Goal: Information Seeking & Learning: Learn about a topic

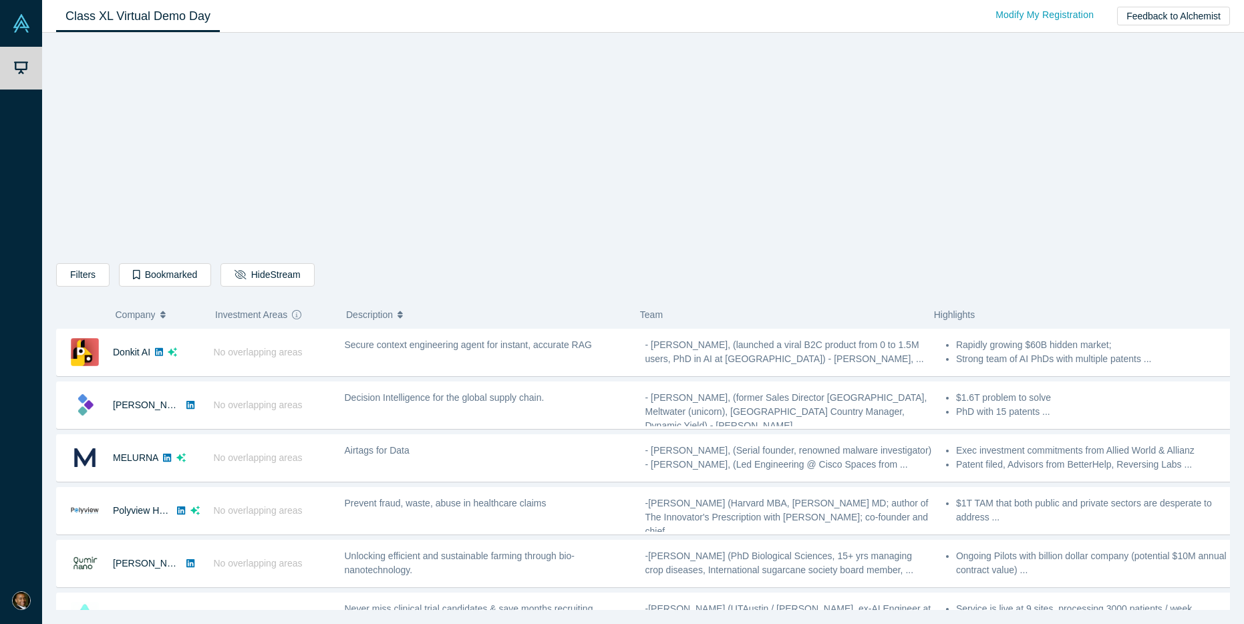
click at [374, 161] on div "Filters AI Artificial Intelligence B2B SaaS AI (Artificial Intelligence) Data A…" at bounding box center [643, 326] width 1174 height 568
click at [983, 232] on div "Filters AI Artificial Intelligence B2B SaaS AI (Artificial Intelligence) Data A…" at bounding box center [643, 326] width 1174 height 568
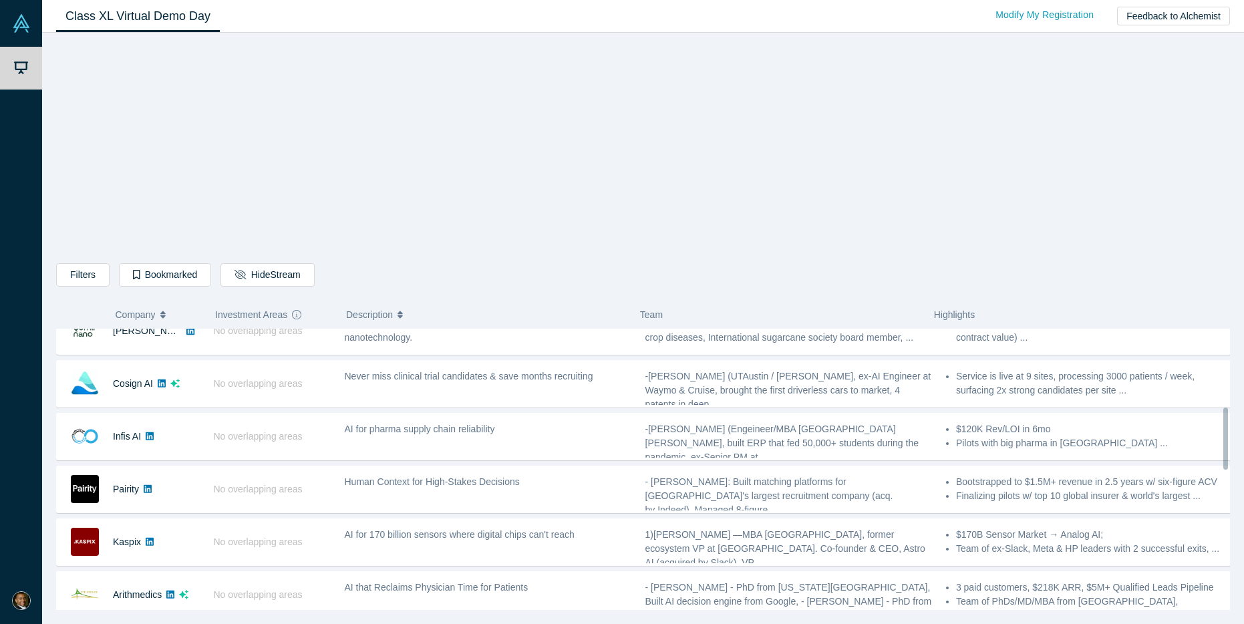
scroll to position [367, 0]
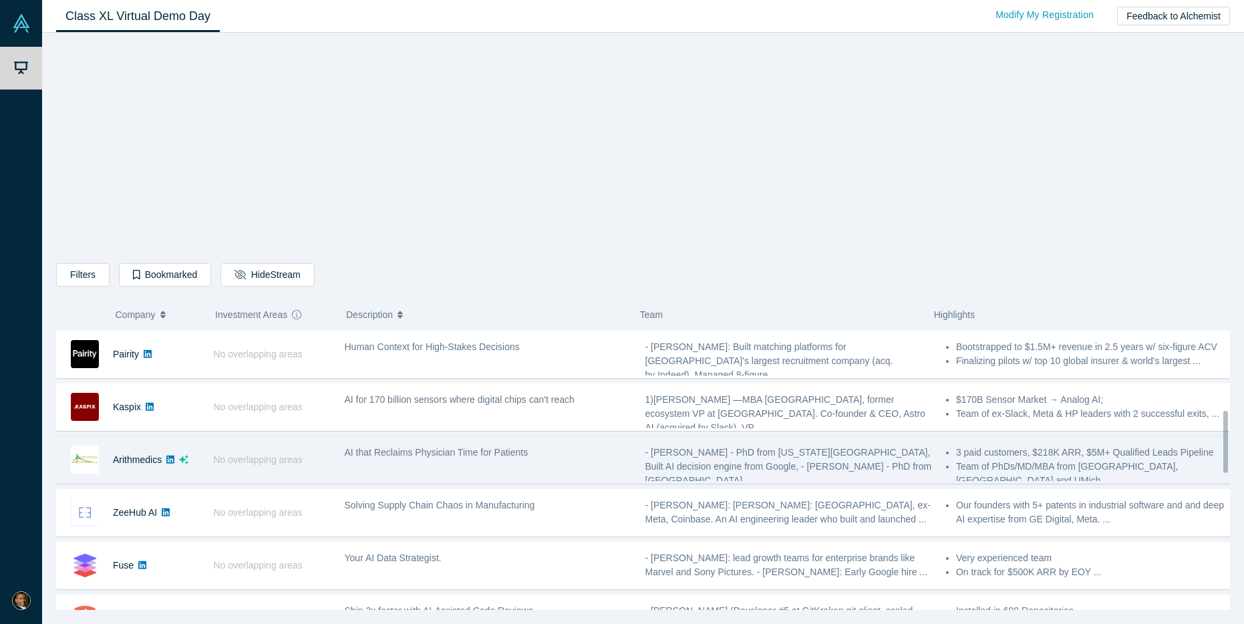
click at [331, 466] on div "No overlapping areas" at bounding box center [271, 460] width 131 height 46
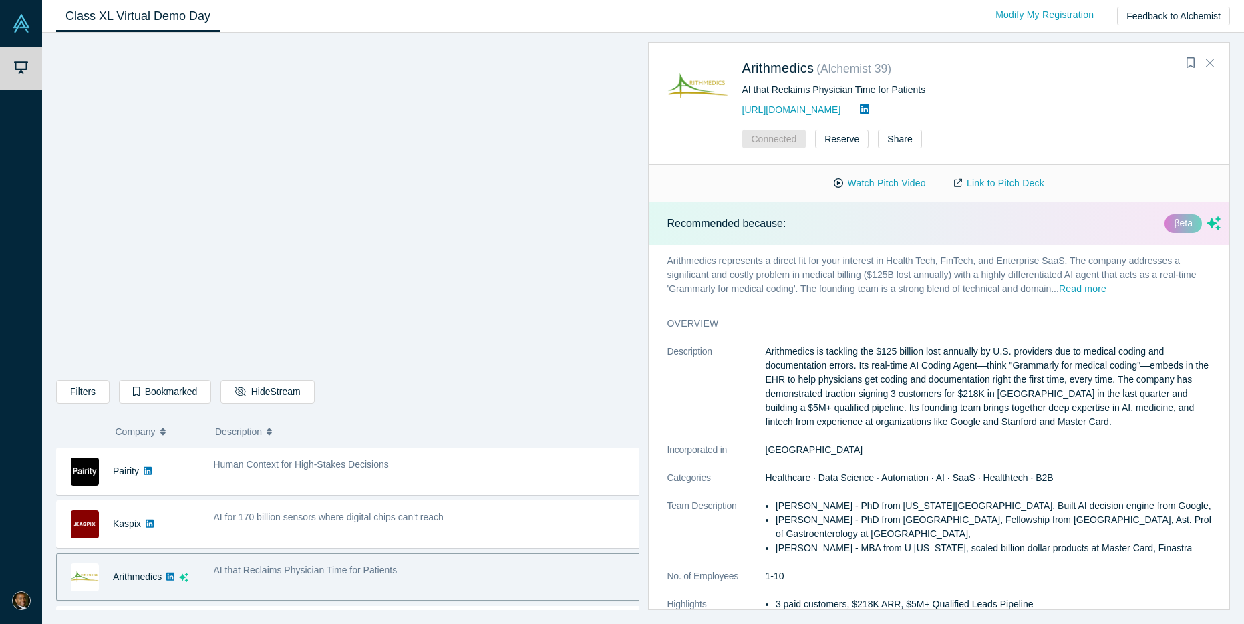
click at [916, 395] on p "Arithmedics is tackling the $125 billion lost annually by U.S. providers due to…" at bounding box center [994, 387] width 456 height 84
click at [831, 363] on p "Arithmedics is tackling the $125 billion lost annually by U.S. providers due to…" at bounding box center [994, 387] width 456 height 84
click at [862, 369] on p "Arithmedics is tackling the $125 billion lost annually by U.S. providers due to…" at bounding box center [994, 387] width 456 height 84
click at [876, 351] on p "Arithmedics is tackling the $125 billion lost annually by U.S. providers due to…" at bounding box center [994, 387] width 456 height 84
click at [882, 348] on p "Arithmedics is tackling the $125 billion lost annually by U.S. providers due to…" at bounding box center [994, 387] width 456 height 84
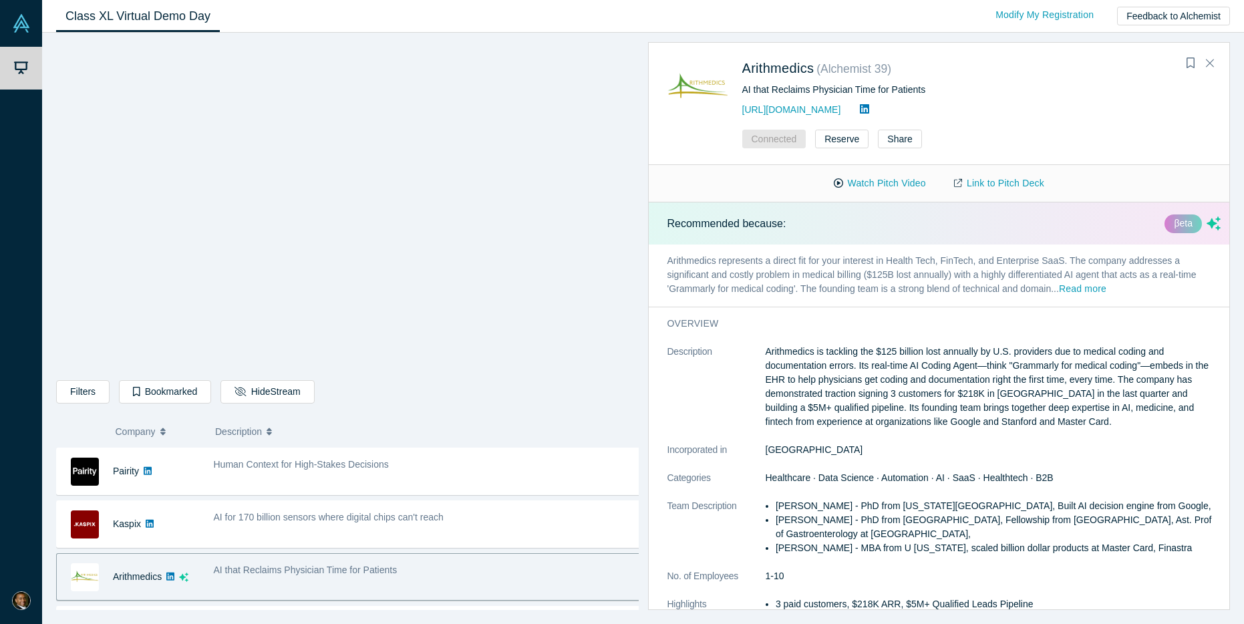
click at [911, 377] on p "Arithmedics is tackling the $125 billion lost annually by U.S. providers due to…" at bounding box center [994, 387] width 456 height 84
click at [1026, 412] on p "Arithmedics is tackling the $125 billion lost annually by U.S. providers due to…" at bounding box center [994, 387] width 456 height 84
click at [906, 375] on p "Arithmedics is tackling the $125 billion lost annually by U.S. providers due to…" at bounding box center [994, 387] width 456 height 84
click at [983, 349] on p "Arithmedics is tackling the $125 billion lost annually by U.S. providers due to…" at bounding box center [994, 387] width 456 height 84
click at [916, 357] on p "Arithmedics is tackling the $125 billion lost annually by U.S. providers due to…" at bounding box center [994, 387] width 456 height 84
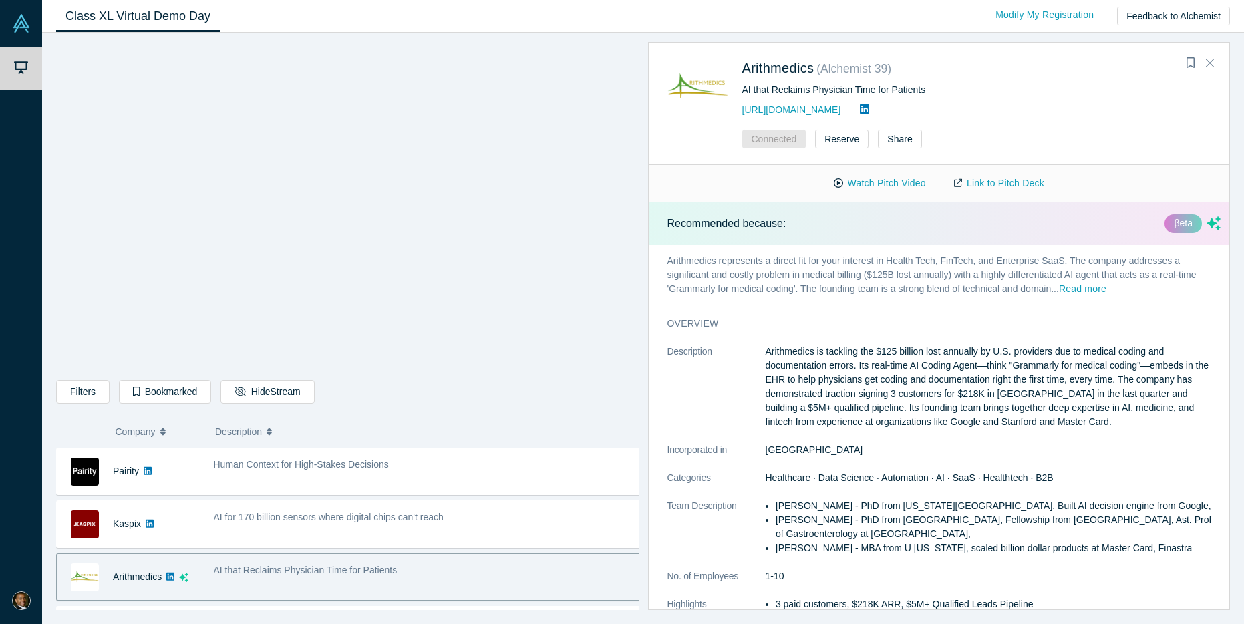
click at [948, 351] on p "Arithmedics is tackling the $125 billion lost annually by U.S. providers due to…" at bounding box center [994, 387] width 456 height 84
click at [874, 362] on p "Arithmedics is tackling the $125 billion lost annually by U.S. providers due to…" at bounding box center [994, 387] width 456 height 84
click at [906, 358] on p "Arithmedics is tackling the $125 billion lost annually by U.S. providers due to…" at bounding box center [994, 387] width 456 height 84
drag, startPoint x: 878, startPoint y: 352, endPoint x: 854, endPoint y: 369, distance: 29.8
click at [854, 369] on p "Arithmedics is tackling the $125 billion lost annually by U.S. providers due to…" at bounding box center [994, 387] width 456 height 84
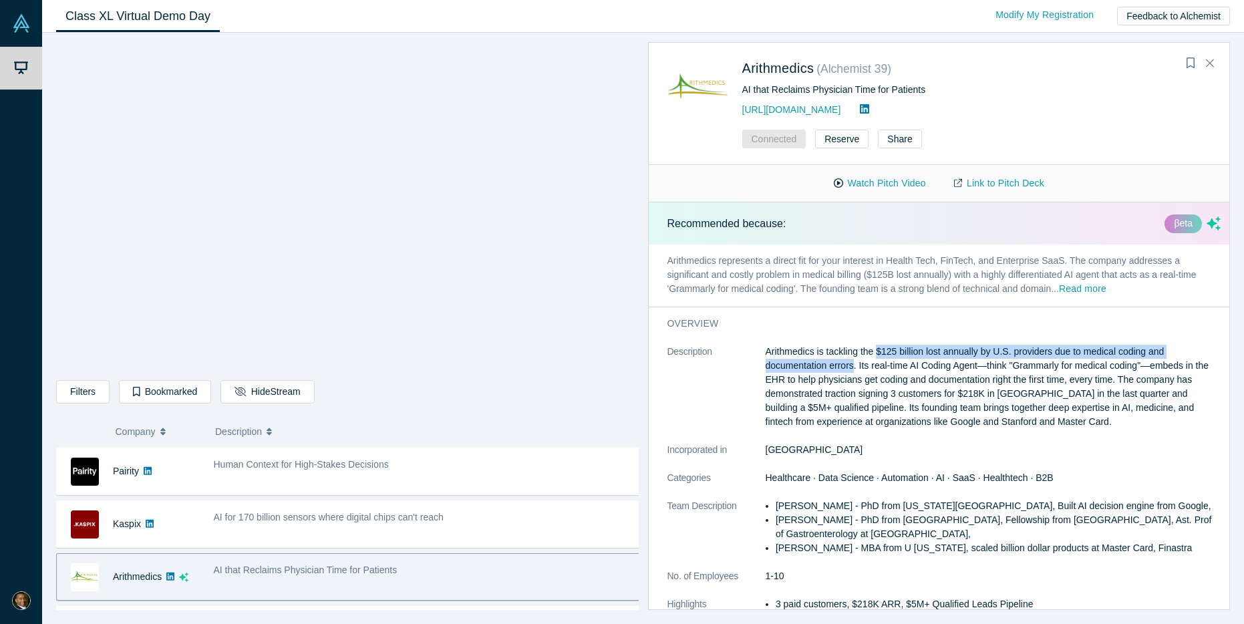
copy p "$125 billion lost annually by [DEMOGRAPHIC_DATA] providers due to medical codin…"
click at [895, 386] on p "Arithmedics is tackling the $125 billion lost annually by U.S. providers due to…" at bounding box center [994, 387] width 456 height 84
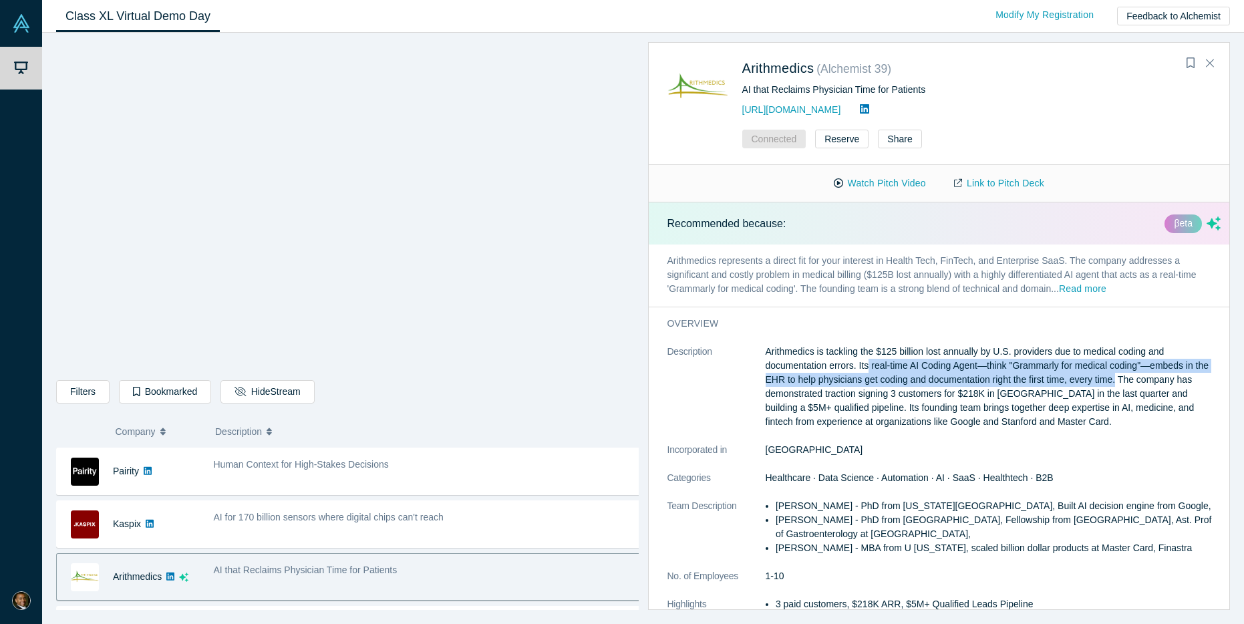
drag, startPoint x: 871, startPoint y: 367, endPoint x: 1135, endPoint y: 384, distance: 264.4
click at [1136, 384] on p "Arithmedics is tackling the $125 billion lost annually by U.S. providers due to…" at bounding box center [994, 387] width 456 height 84
copy p "real-time AI Coding Agent—think "Grammarly for medical coding"—embeds in the EH…"
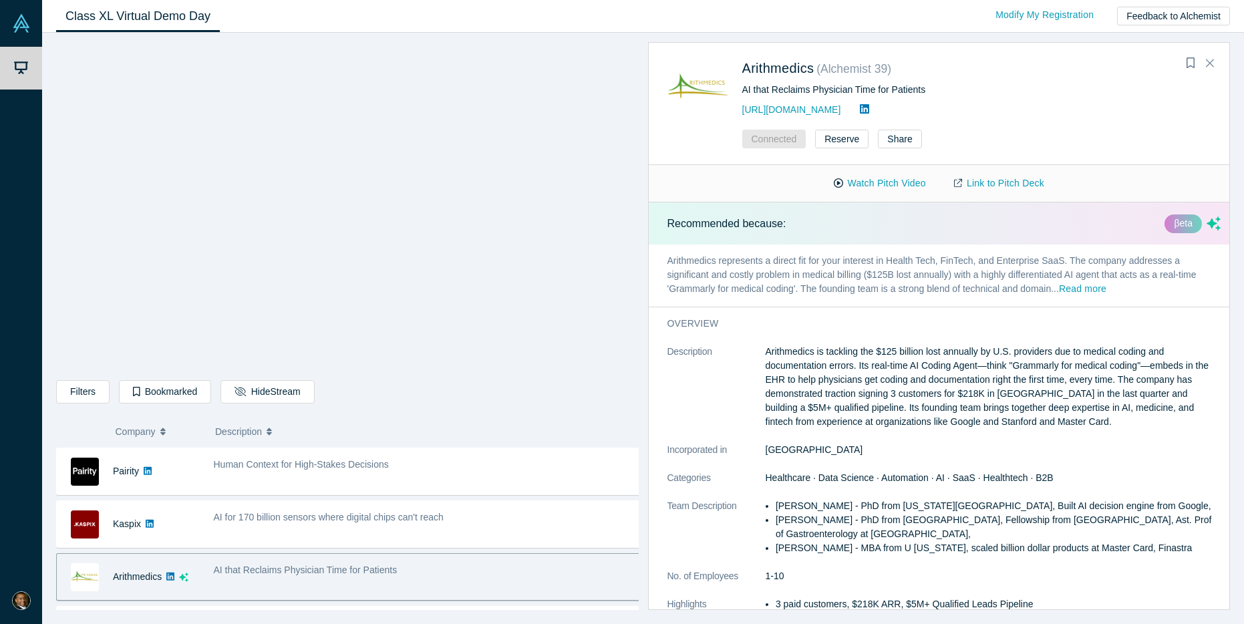
click at [902, 412] on p "Arithmedics is tackling the $125 billion lost annually by U.S. providers due to…" at bounding box center [994, 387] width 456 height 84
click at [911, 395] on p "Arithmedics is tackling the $125 billion lost annually by U.S. providers due to…" at bounding box center [994, 387] width 456 height 84
drag, startPoint x: 909, startPoint y: 392, endPoint x: 1031, endPoint y: 395, distance: 121.6
click at [1031, 395] on p "Arithmedics is tackling the $125 billion lost annually by U.S. providers due to…" at bounding box center [994, 387] width 456 height 84
click at [934, 399] on p "Arithmedics is tackling the $125 billion lost annually by U.S. providers due to…" at bounding box center [994, 387] width 456 height 84
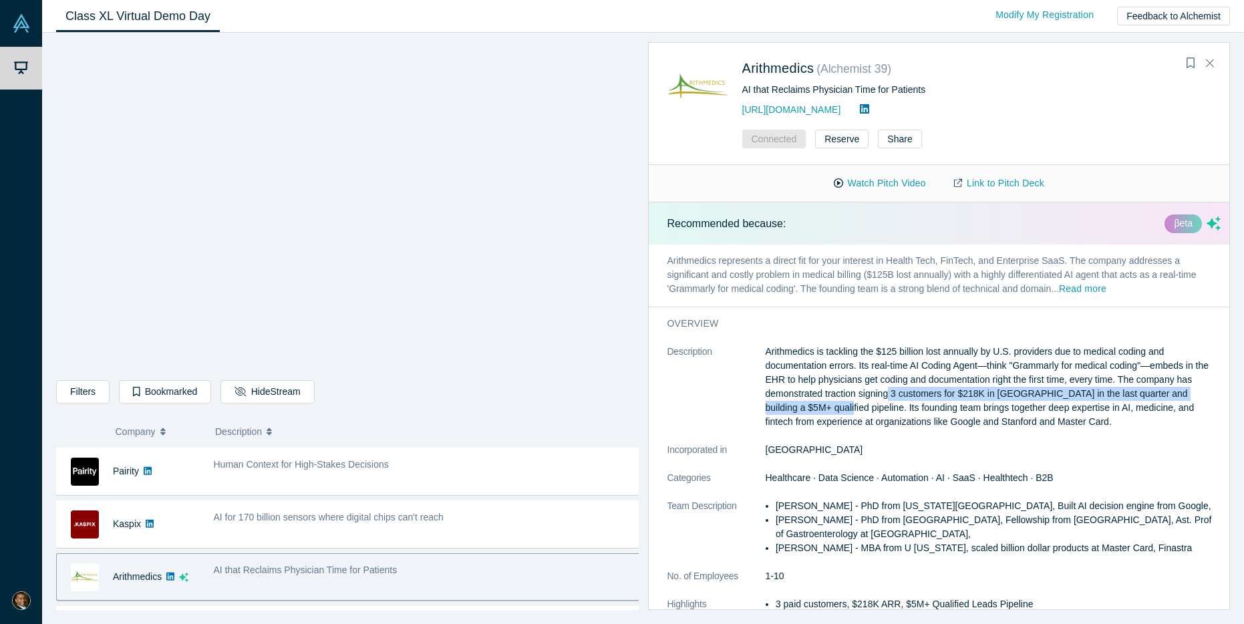
drag, startPoint x: 909, startPoint y: 393, endPoint x: 837, endPoint y: 413, distance: 74.2
click at [837, 413] on p "Arithmedics is tackling the $125 billion lost annually by U.S. providers due to…" at bounding box center [994, 387] width 456 height 84
copy p "3 customers for $218K in [GEOGRAPHIC_DATA] in the last quarter and building a $…"
click at [1054, 372] on p "Arithmedics is tackling the $125 billion lost annually by U.S. providers due to…" at bounding box center [994, 387] width 456 height 84
click at [1038, 408] on p "Arithmedics is tackling the $125 billion lost annually by U.S. providers due to…" at bounding box center [994, 387] width 456 height 84
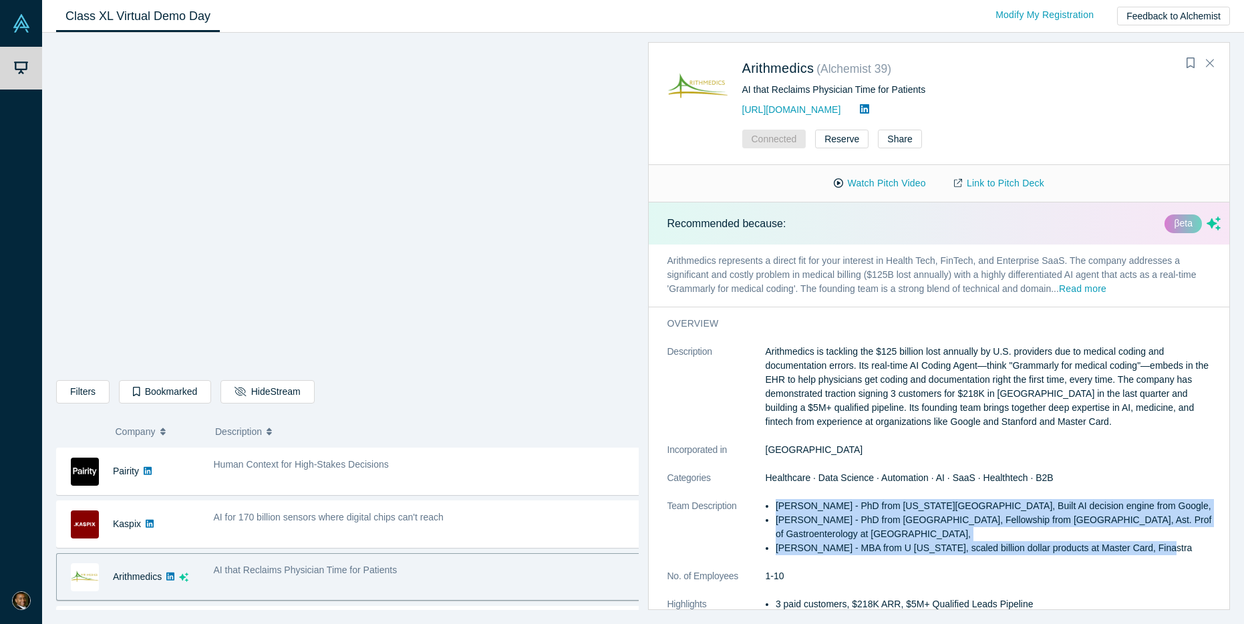
drag, startPoint x: 775, startPoint y: 506, endPoint x: 1167, endPoint y: 552, distance: 394.8
click at [1167, 552] on ul "[PERSON_NAME] - PhD from [US_STATE][GEOGRAPHIC_DATA], Built AI decision engine …" at bounding box center [994, 527] width 456 height 56
copy ul "[PERSON_NAME] - PhD from [US_STATE][GEOGRAPHIC_DATA], Built AI decision engine …"
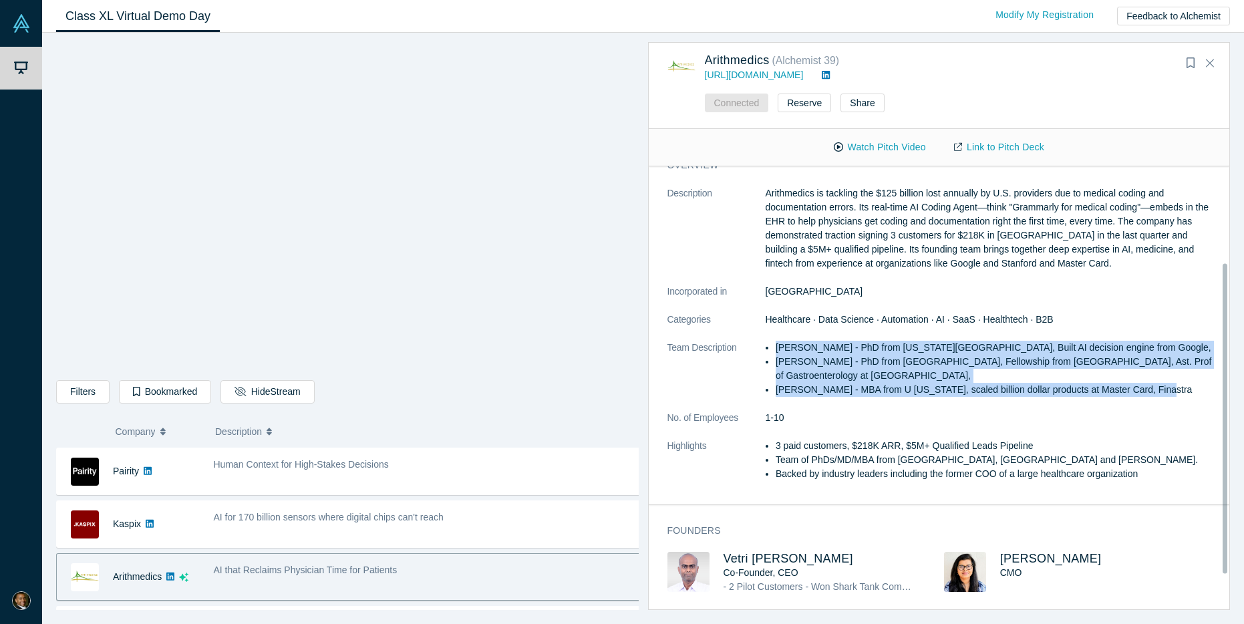
scroll to position [145, 0]
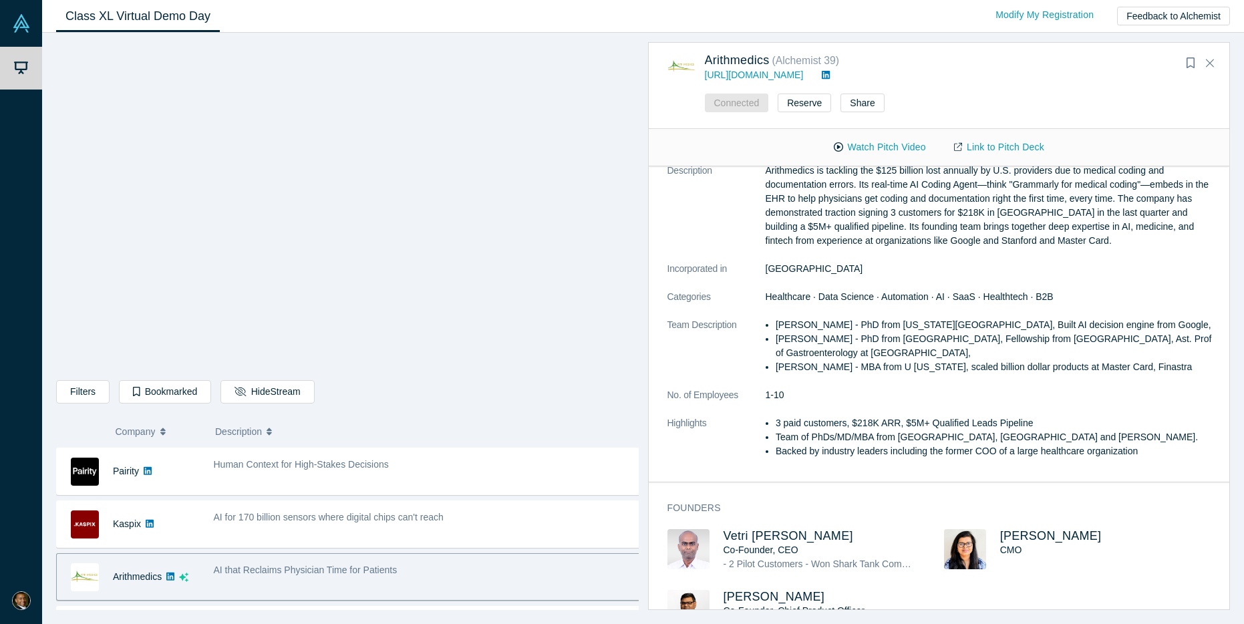
click at [979, 388] on dd "1-10" at bounding box center [994, 395] width 456 height 14
click at [1030, 418] on li "3 paid customers, $218K ARR, $5M+ Qualified Leads Pipeline" at bounding box center [998, 423] width 445 height 14
click at [987, 148] on link "Link to Pitch Deck" at bounding box center [999, 147] width 118 height 23
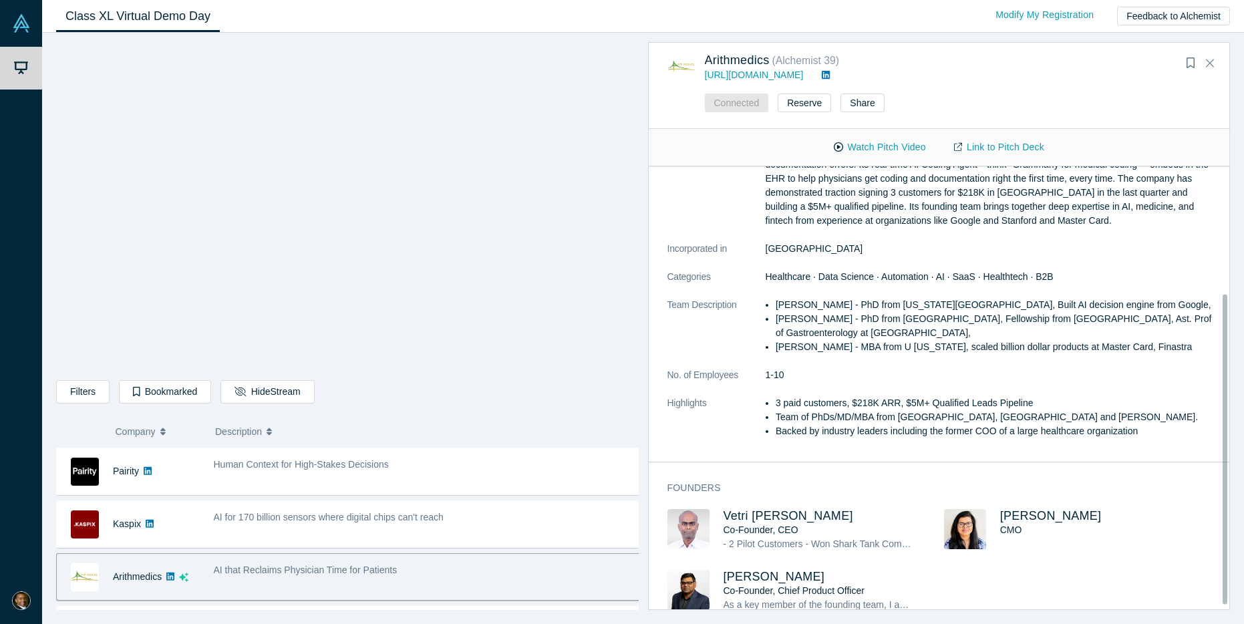
scroll to position [187, 0]
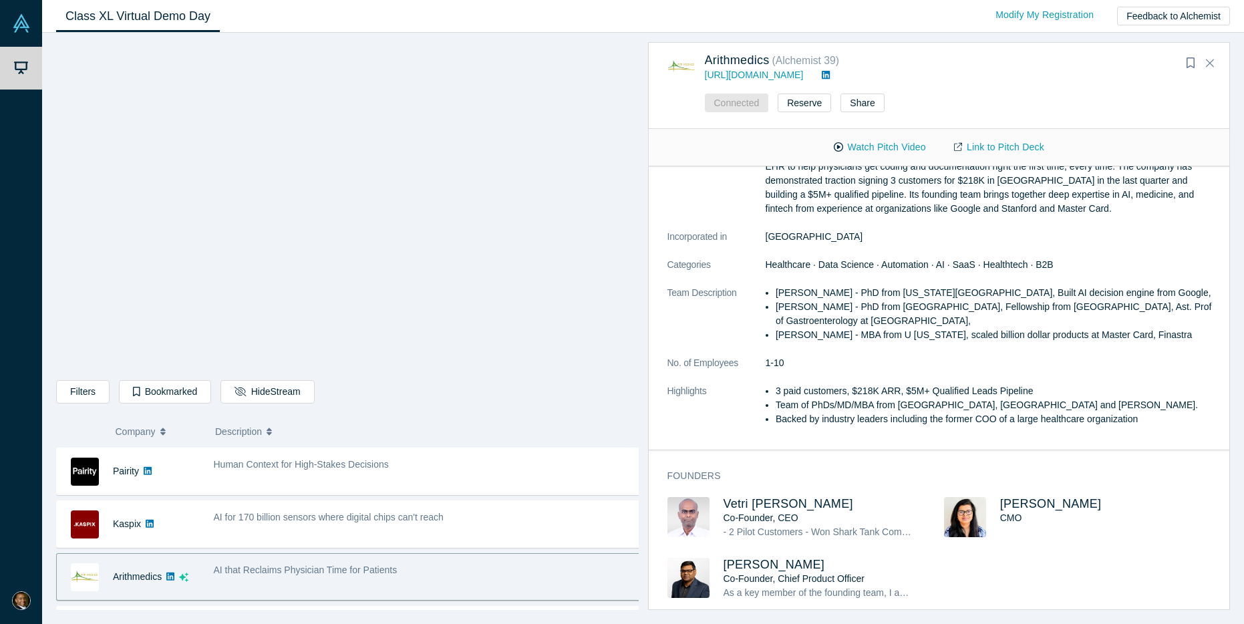
drag, startPoint x: 646, startPoint y: 98, endPoint x: 637, endPoint y: 128, distance: 31.9
click at [645, 99] on div "Arithmedics ( Alchemist 39 ) [URL][DOMAIN_NAME] Connected Reserve Share Watch P…" at bounding box center [935, 326] width 592 height 568
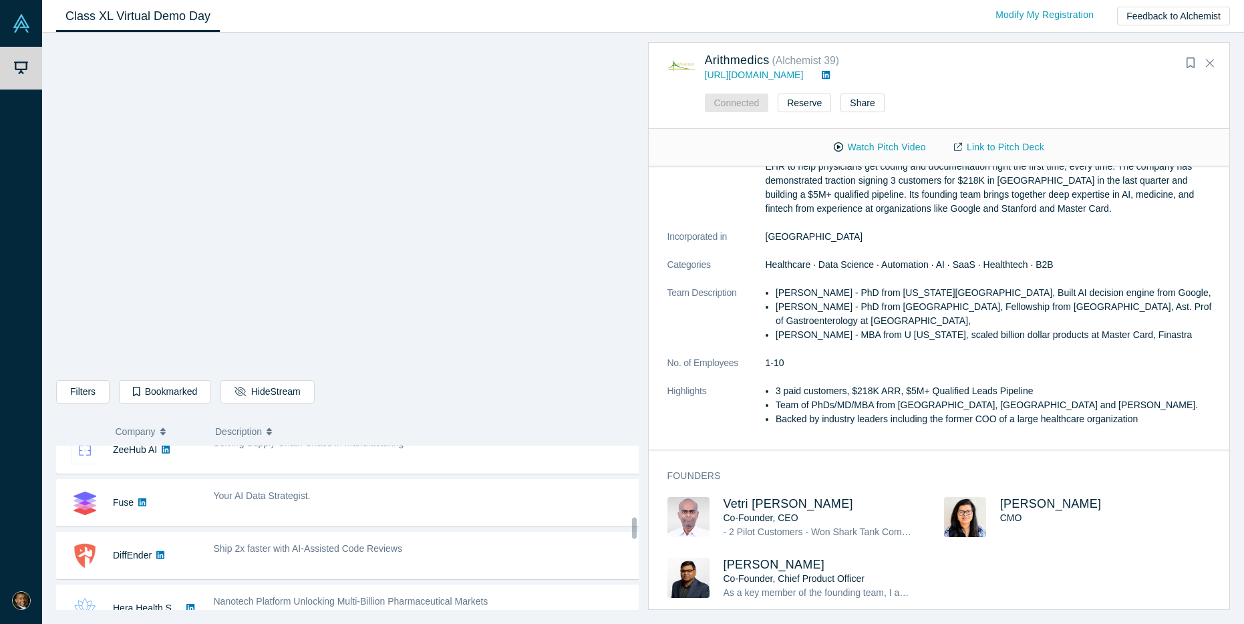
scroll to position [554, 0]
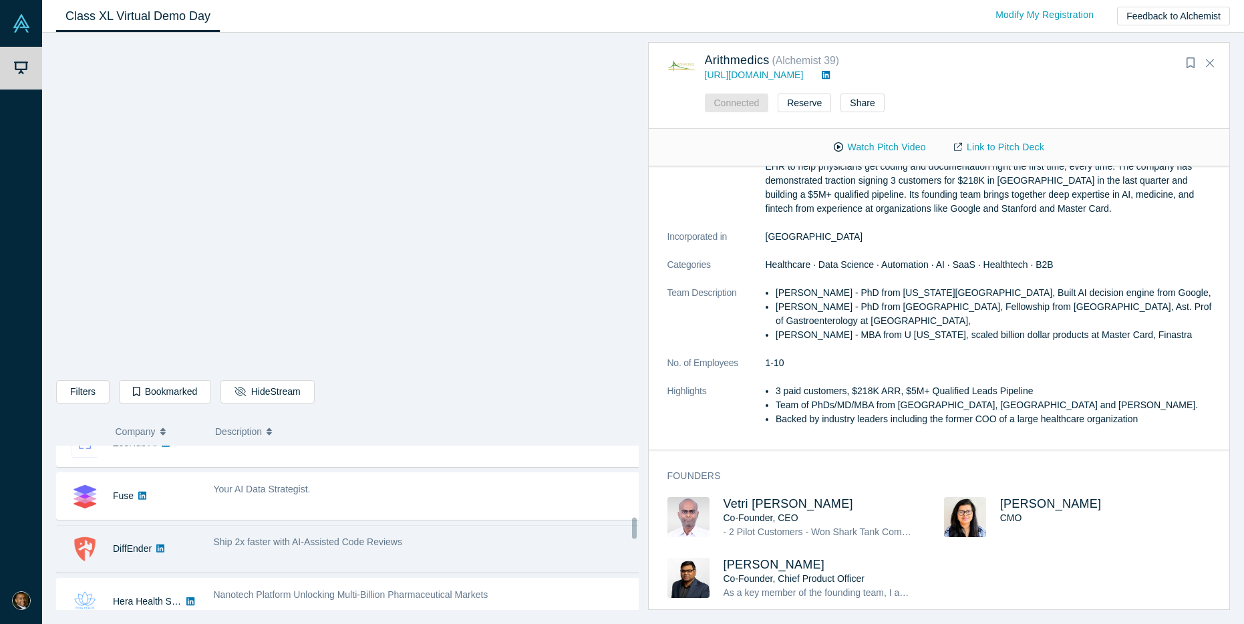
click at [298, 546] on span "Ship 2x faster with AI-Assisted Code Reviews" at bounding box center [308, 541] width 188 height 11
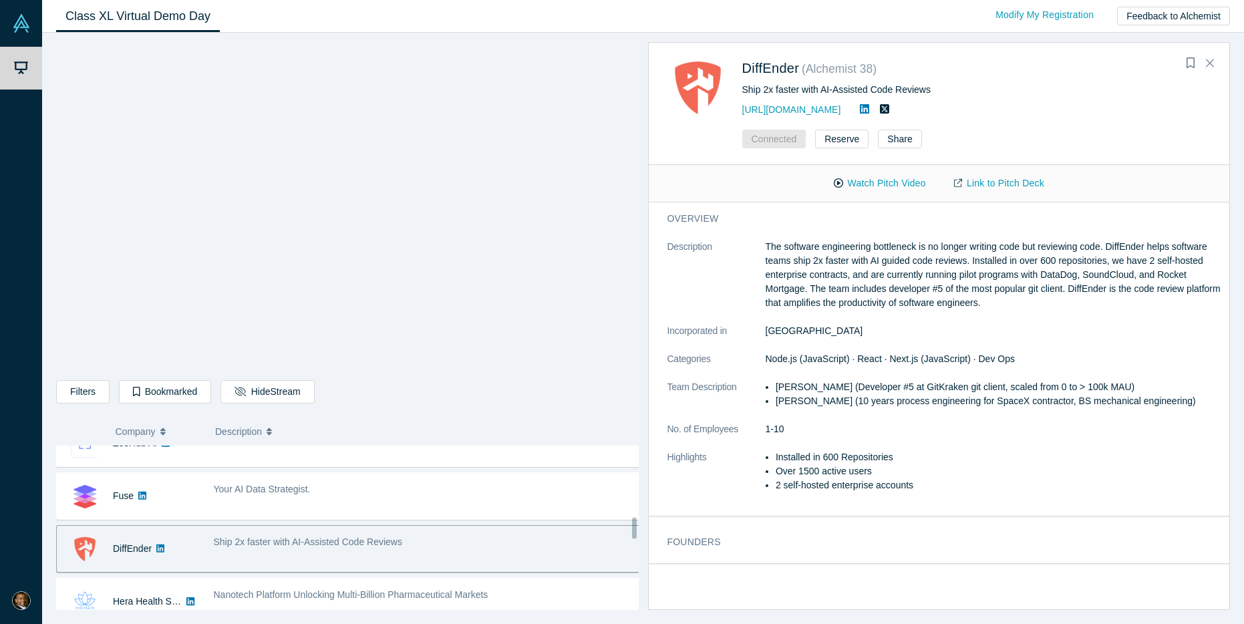
scroll to position [0, 0]
click at [938, 262] on p "The software engineering bottleneck is no longer writing code but reviewing cod…" at bounding box center [994, 275] width 456 height 70
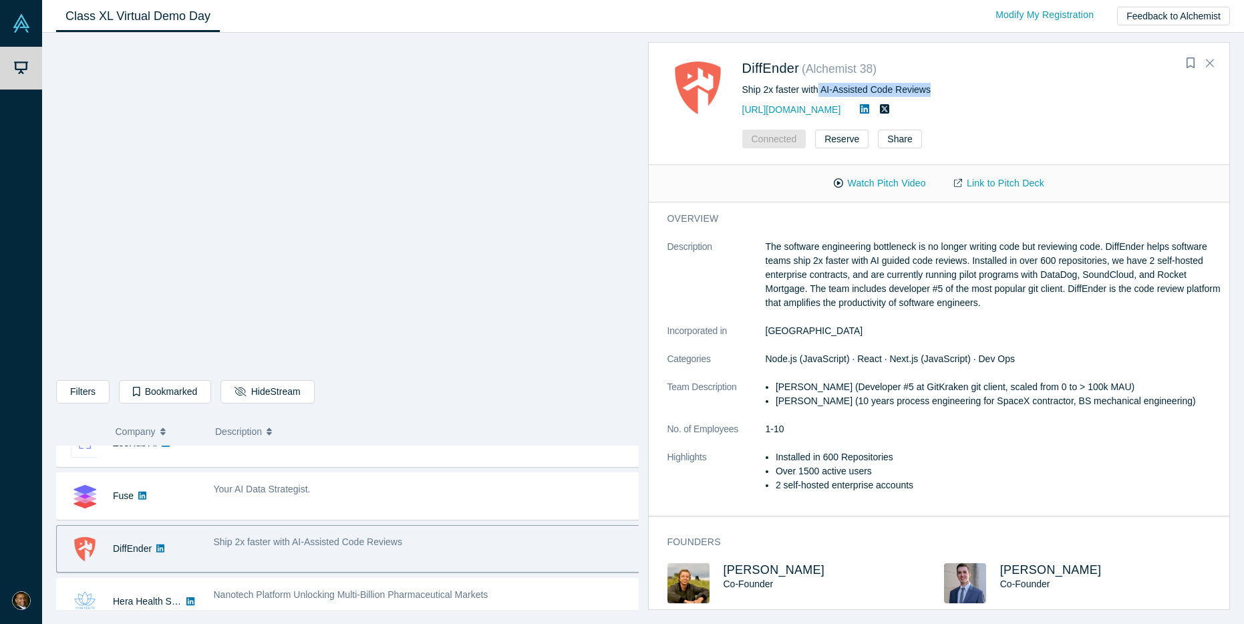
drag, startPoint x: 934, startPoint y: 87, endPoint x: 820, endPoint y: 88, distance: 113.6
click at [820, 88] on div "Ship 2x faster with AI-Assisted Code Reviews" at bounding box center [965, 90] width 446 height 14
copy div "AI-Assisted Code Reviews"
click at [851, 270] on p "The software engineering bottleneck is no longer writing code but reviewing cod…" at bounding box center [994, 275] width 456 height 70
click at [979, 249] on p "The software engineering bottleneck is no longer writing code but reviewing cod…" at bounding box center [994, 275] width 456 height 70
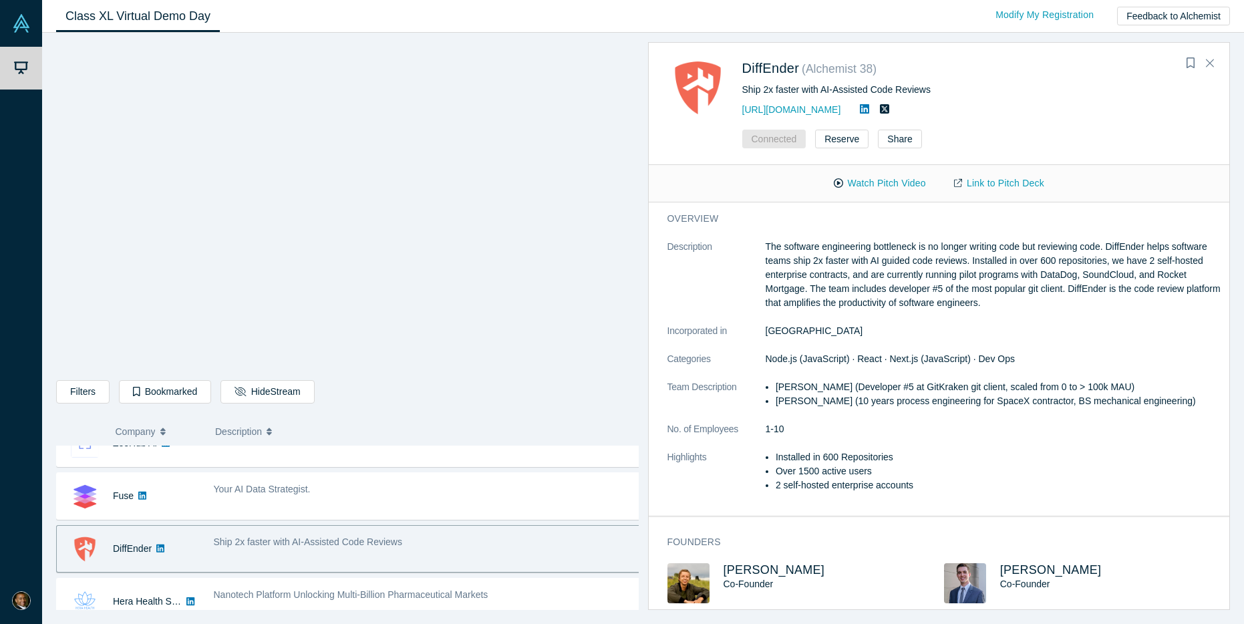
click at [1125, 253] on p "The software engineering bottleneck is no longer writing code but reviewing cod…" at bounding box center [994, 275] width 456 height 70
drag, startPoint x: 784, startPoint y: 245, endPoint x: 1102, endPoint y: 251, distance: 318.0
click at [1104, 251] on p "The software engineering bottleneck is no longer writing code but reviewing cod…" at bounding box center [994, 275] width 456 height 70
copy p "software engineering bottleneck is no longer writing code but reviewing code"
click at [1141, 263] on p "The software engineering bottleneck is no longer writing code but reviewing cod…" at bounding box center [994, 275] width 456 height 70
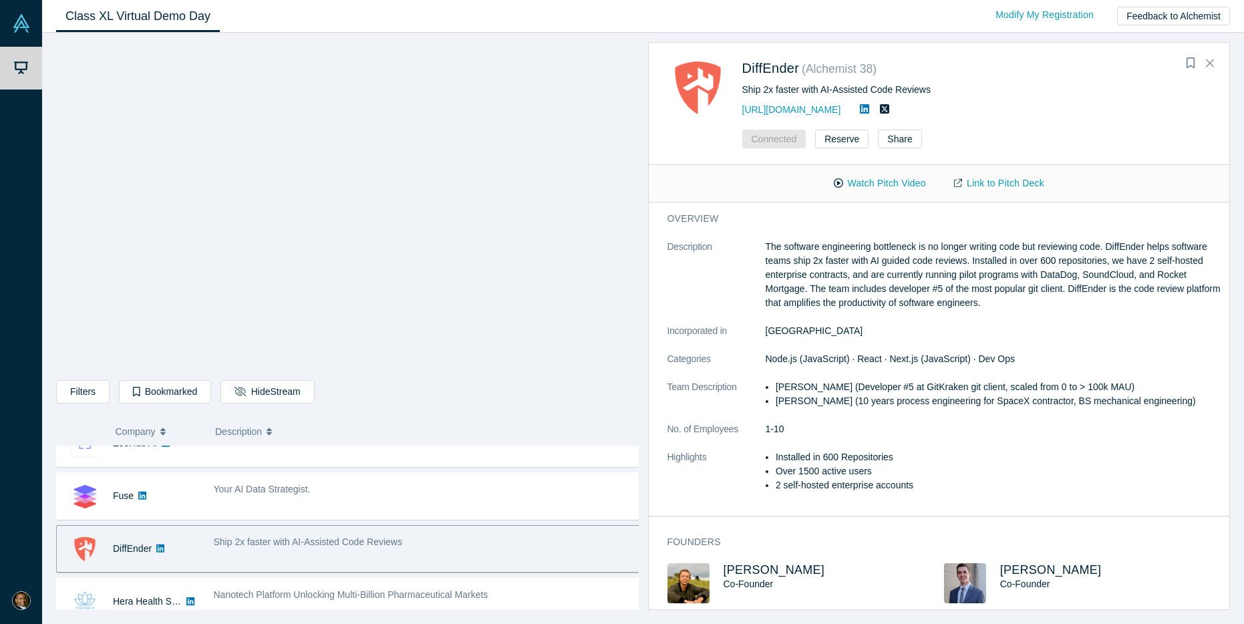
click at [866, 263] on p "The software engineering bottleneck is no longer writing code but reviewing cod…" at bounding box center [994, 275] width 456 height 70
drag, startPoint x: 909, startPoint y: 261, endPoint x: 999, endPoint y: 263, distance: 90.9
click at [1007, 265] on p "The software engineering bottleneck is no longer writing code but reviewing cod…" at bounding box center [994, 275] width 456 height 70
copy p "AI guided code reviews"
click at [1056, 271] on p "The software engineering bottleneck is no longer writing code but reviewing cod…" at bounding box center [994, 275] width 456 height 70
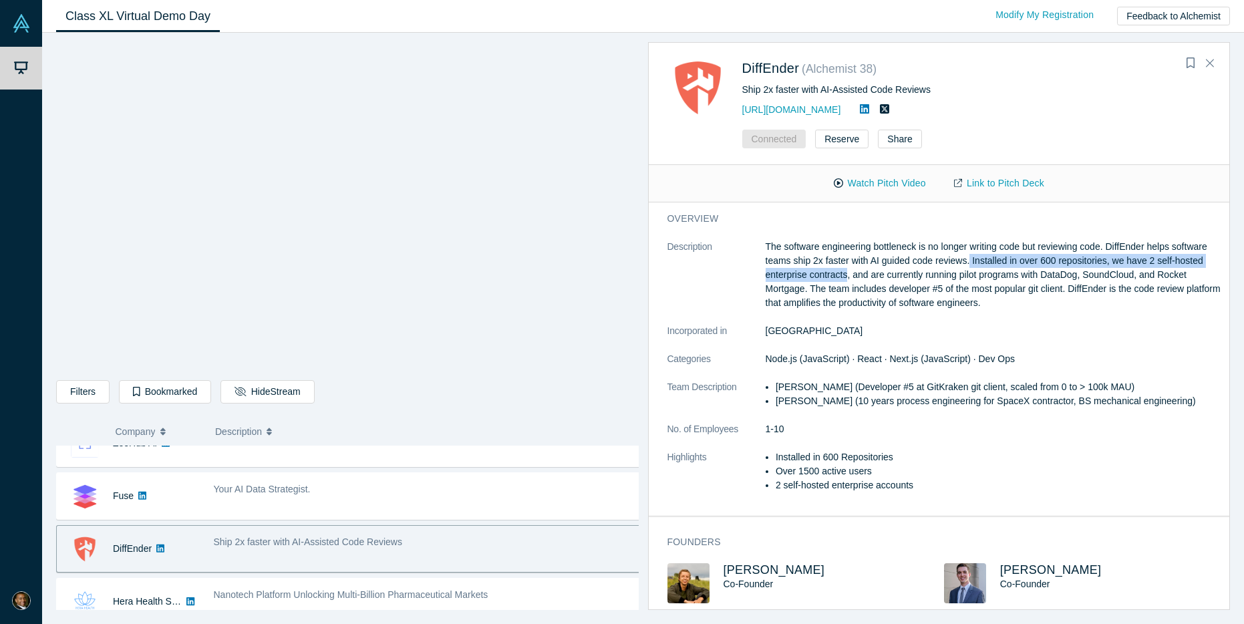
drag, startPoint x: 1011, startPoint y: 261, endPoint x: 884, endPoint y: 275, distance: 127.0
click at [899, 278] on p "The software engineering bottleneck is no longer writing code but reviewing cod…" at bounding box center [994, 275] width 456 height 70
copy p "Installed in over 600 repositories, we have 2 self-hosted enterprise contracts"
click at [947, 280] on p "The software engineering bottleneck is no longer writing code but reviewing cod…" at bounding box center [994, 275] width 456 height 70
click at [1037, 278] on p "The software engineering bottleneck is no longer writing code but reviewing cod…" at bounding box center [994, 275] width 456 height 70
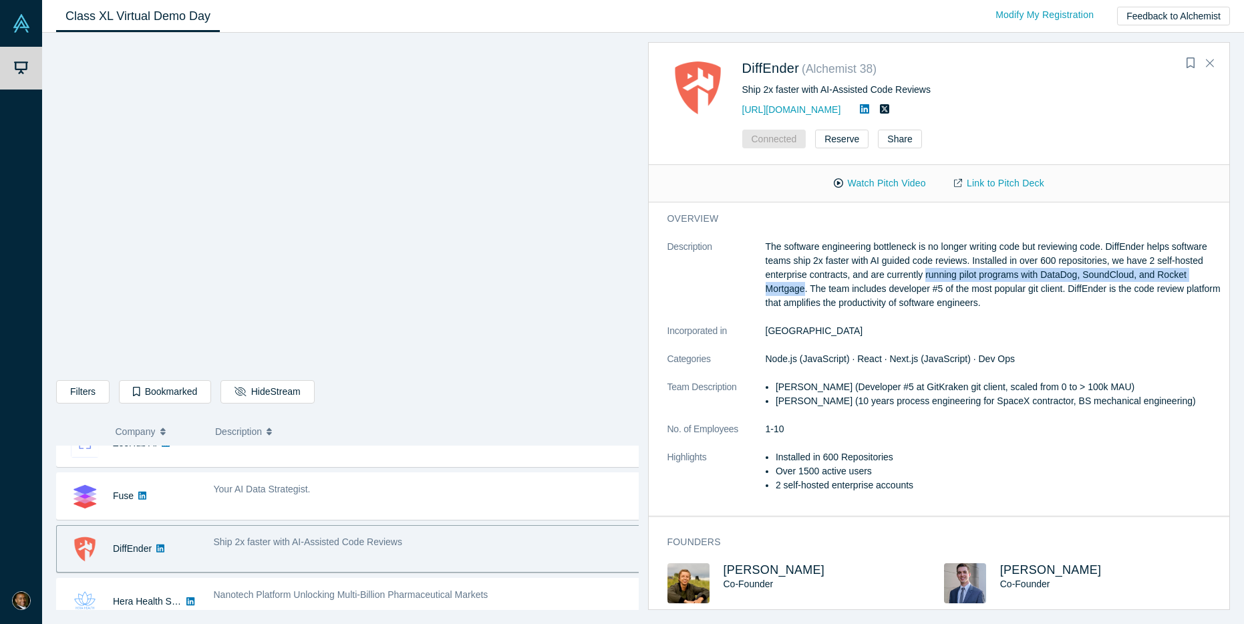
drag, startPoint x: 977, startPoint y: 275, endPoint x: 825, endPoint y: 289, distance: 153.0
click at [837, 287] on p "The software engineering bottleneck is no longer writing code but reviewing cod…" at bounding box center [994, 275] width 456 height 70
copy p "running pilot programs with DataDog, SoundCloud, and Rocket Mortgage"
click at [1011, 299] on p "The software engineering bottleneck is no longer writing code but reviewing cod…" at bounding box center [994, 275] width 456 height 70
click at [962, 292] on p "The software engineering bottleneck is no longer writing code but reviewing cod…" at bounding box center [994, 275] width 456 height 70
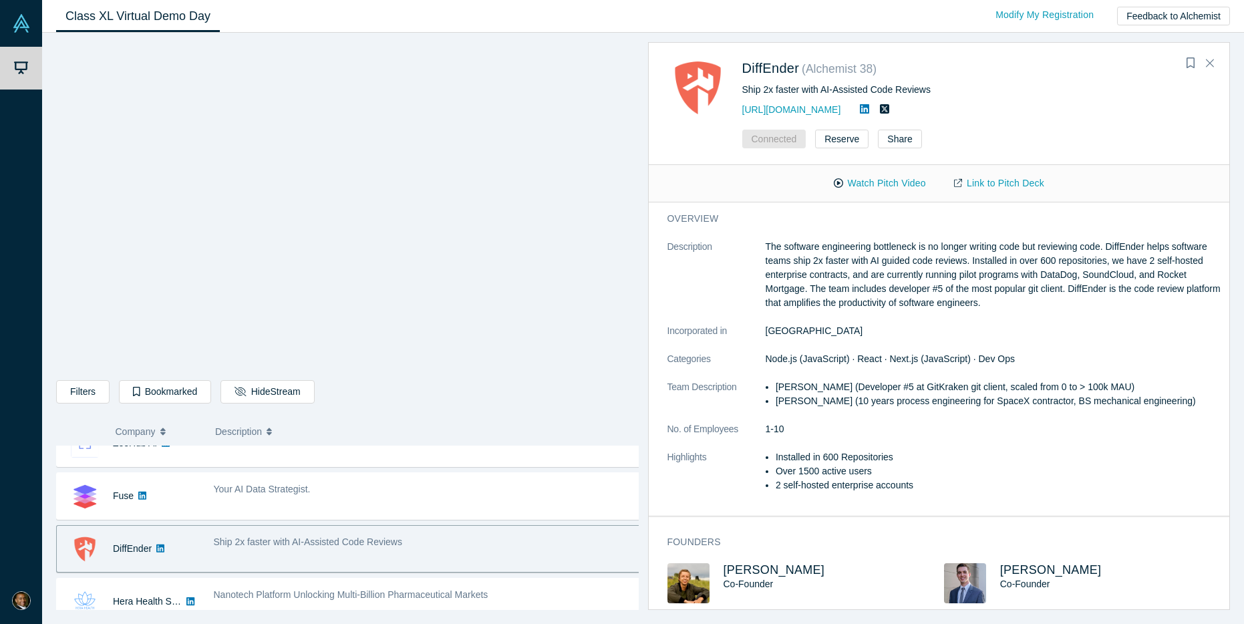
click at [1170, 296] on p "The software engineering bottleneck is no longer writing code but reviewing cod…" at bounding box center [994, 275] width 456 height 70
click at [1152, 286] on p "The software engineering bottleneck is no longer writing code but reviewing cod…" at bounding box center [994, 275] width 456 height 70
click at [822, 300] on p "The software engineering bottleneck is no longer writing code but reviewing cod…" at bounding box center [994, 275] width 456 height 70
click at [913, 300] on p "The software engineering bottleneck is no longer writing code but reviewing cod…" at bounding box center [994, 275] width 456 height 70
click at [838, 331] on dd "[GEOGRAPHIC_DATA]" at bounding box center [994, 331] width 456 height 14
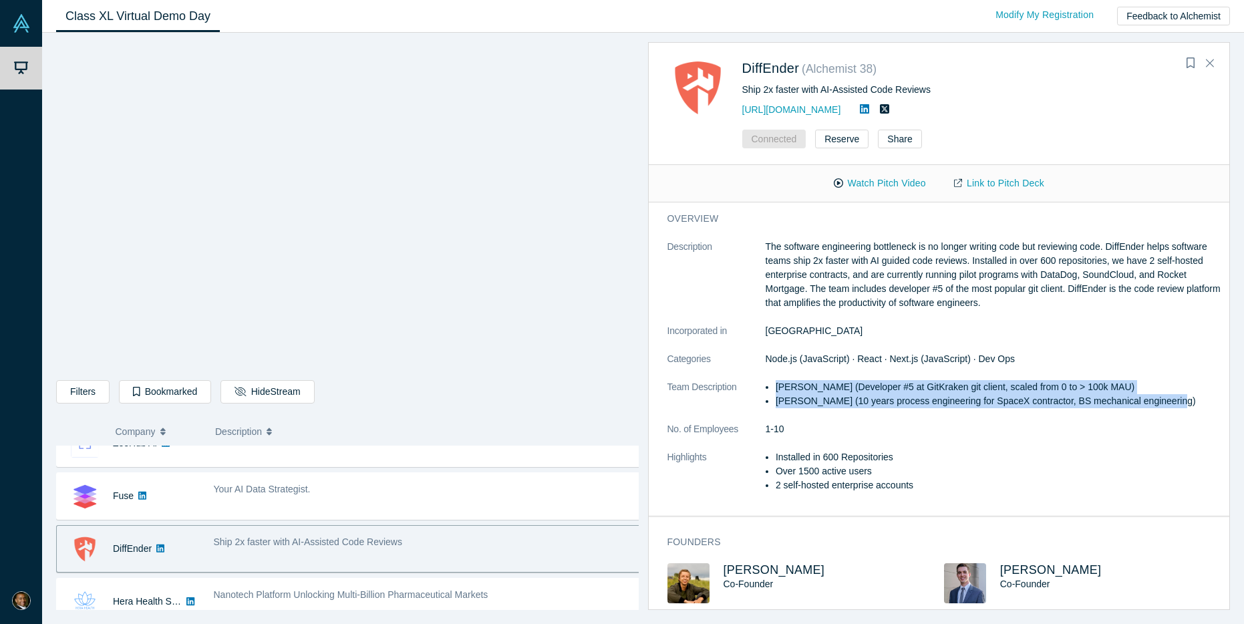
drag, startPoint x: 775, startPoint y: 387, endPoint x: 1078, endPoint y: 397, distance: 302.8
click at [1159, 412] on dl "Description The software engineering bottleneck is no longer writing code but r…" at bounding box center [944, 373] width 554 height 267
copy ul "[PERSON_NAME] (Developer #5 at GitKraken git client, scaled from 0 to > 100k MA…"
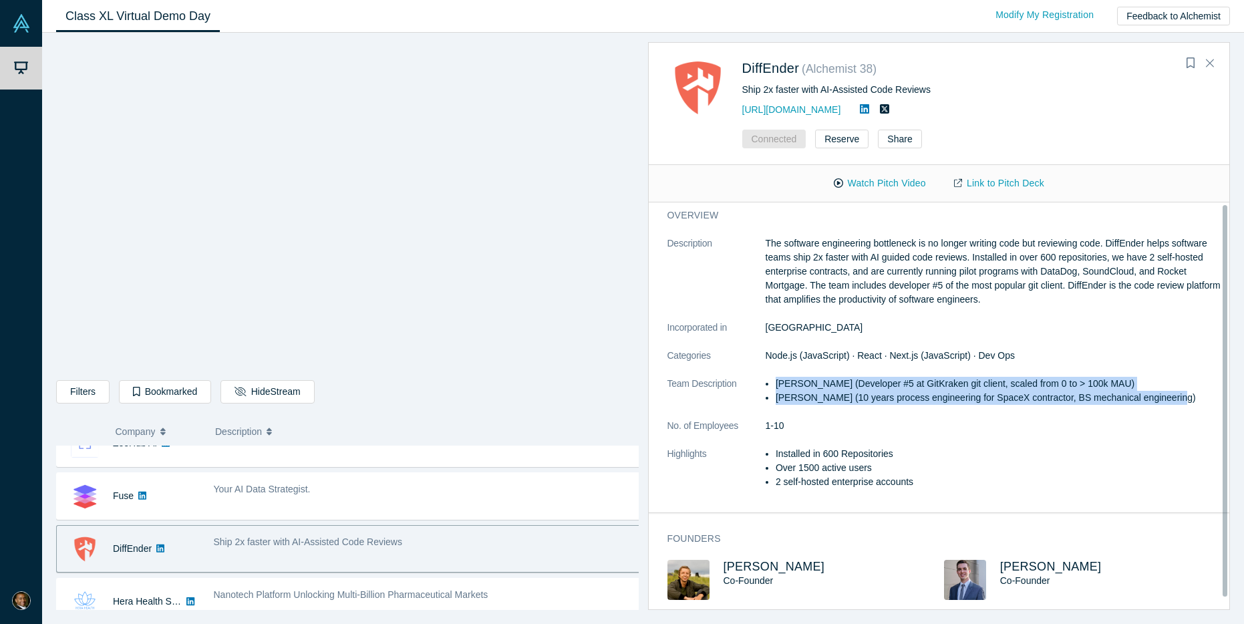
scroll to position [13, 0]
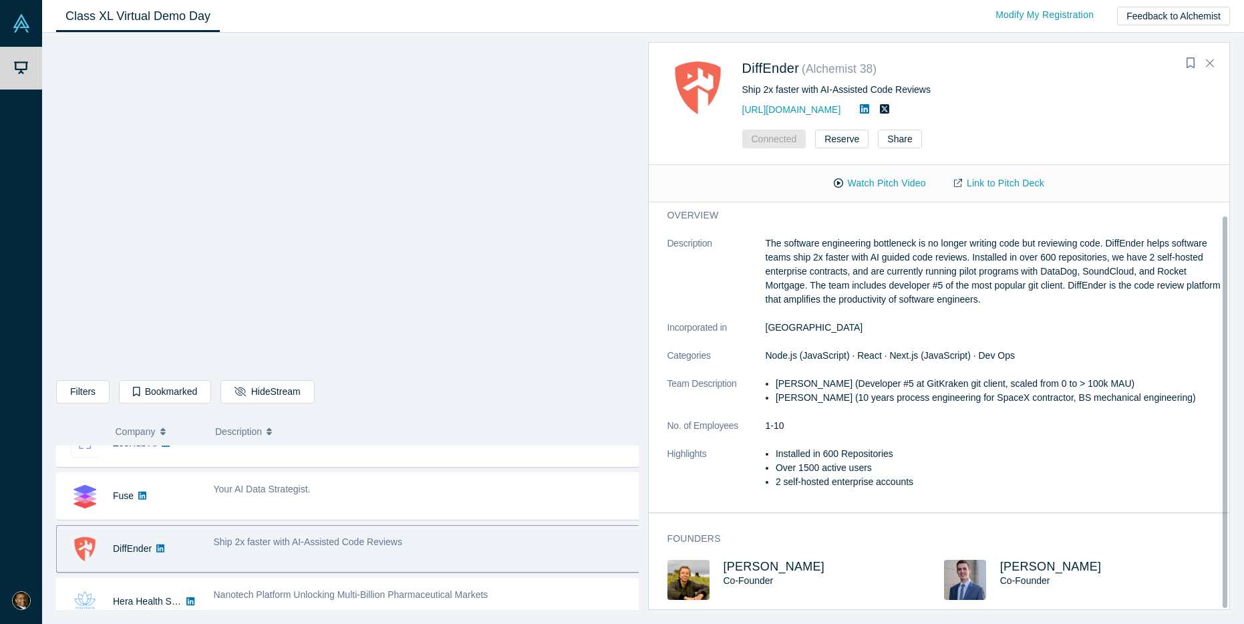
click at [909, 478] on li "2 self-hosted enterprise accounts" at bounding box center [998, 482] width 445 height 14
drag, startPoint x: 879, startPoint y: 457, endPoint x: 776, endPoint y: 464, distance: 103.1
click at [776, 464] on li "Over 1500 active users" at bounding box center [998, 468] width 445 height 14
click at [1021, 184] on link "Link to Pitch Deck" at bounding box center [999, 183] width 118 height 23
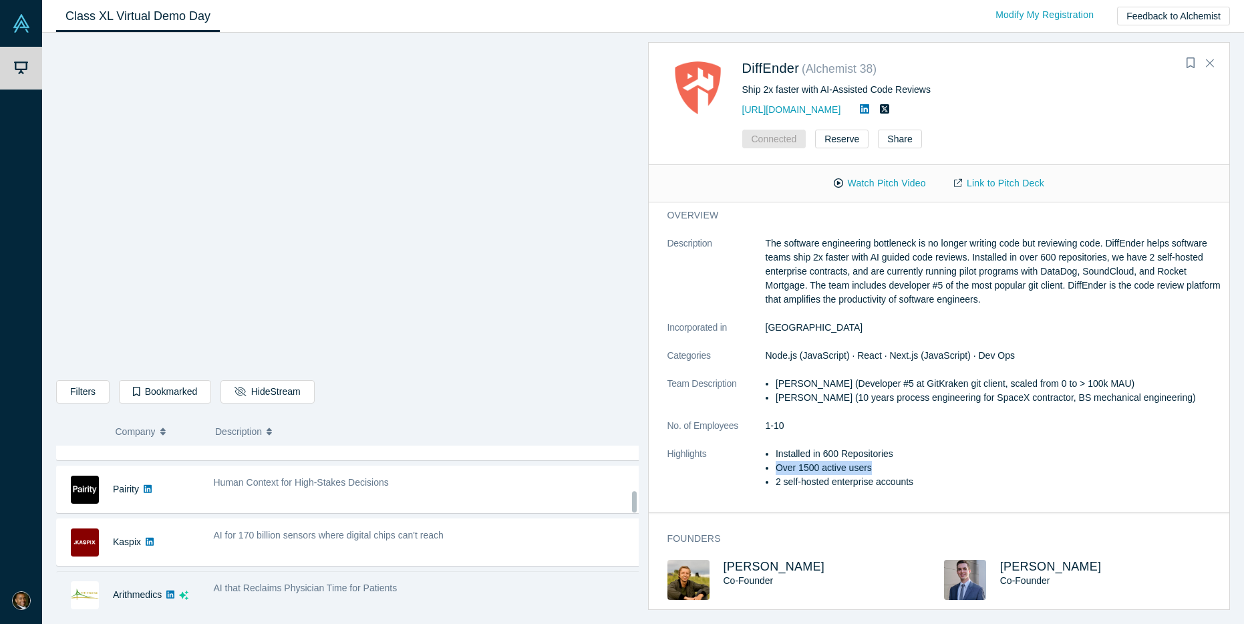
scroll to position [348, 0]
click at [287, 587] on span "AI that Reclaims Physician Time for Patients" at bounding box center [306, 589] width 184 height 11
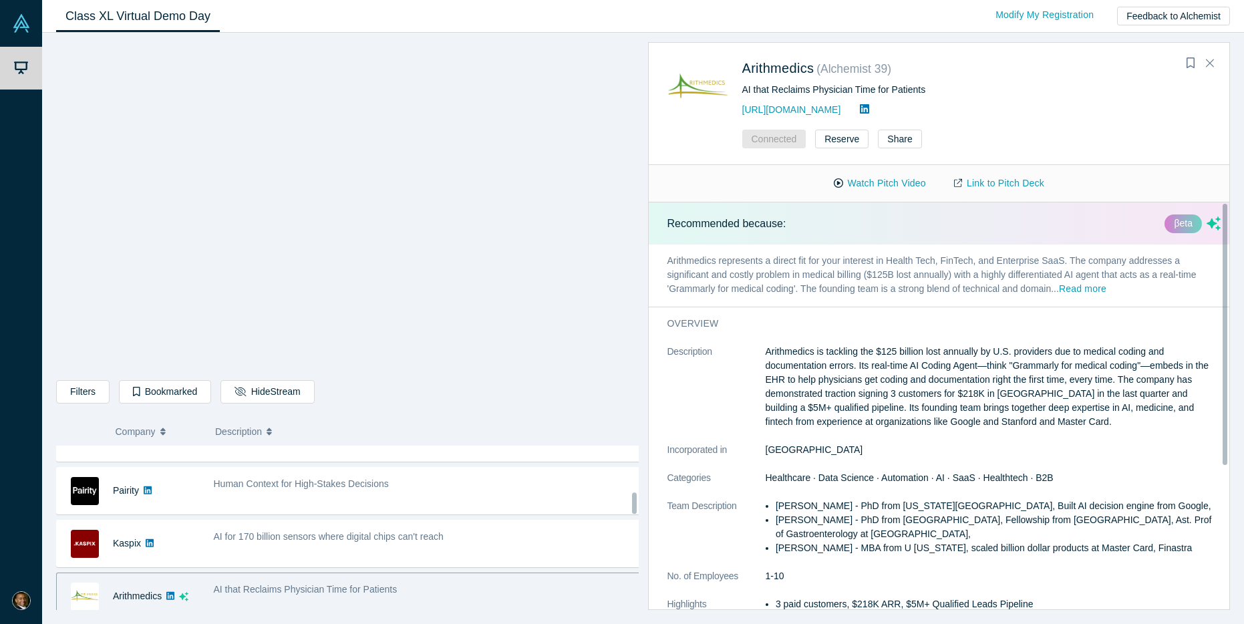
scroll to position [358, 0]
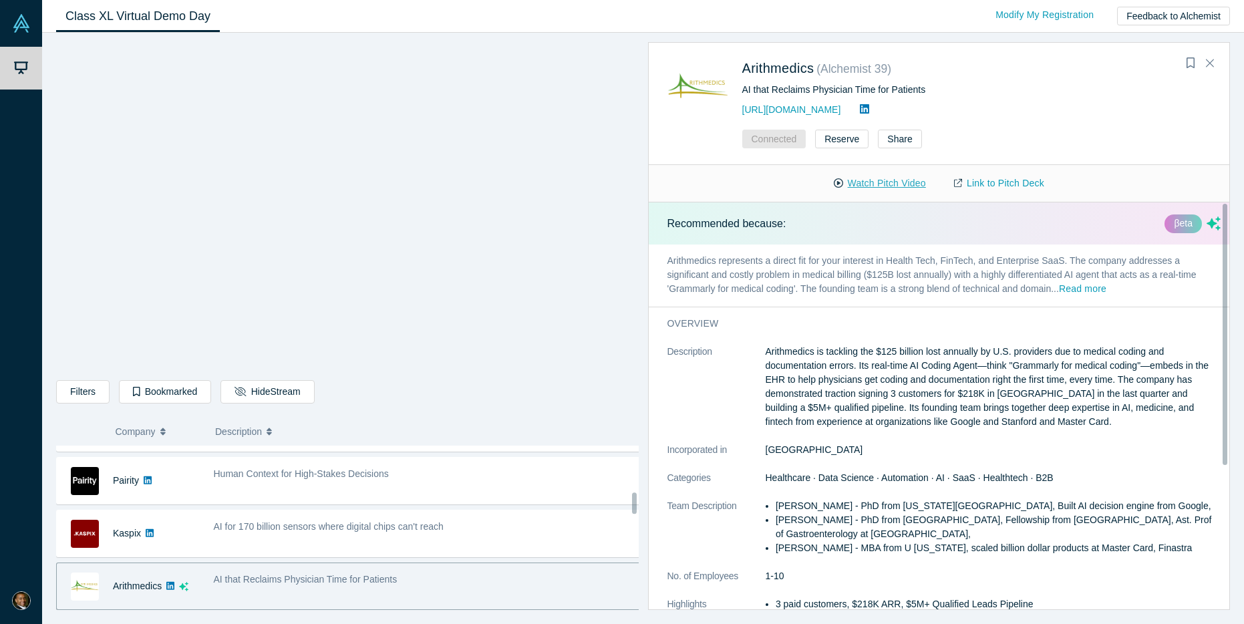
click at [876, 182] on button "Watch Pitch Video" at bounding box center [880, 183] width 120 height 23
